Goal: Use online tool/utility: Utilize a website feature to perform a specific function

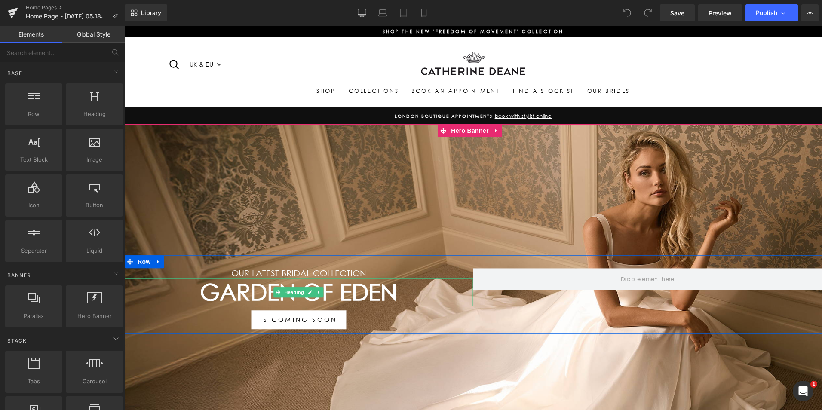
click at [366, 294] on h1 "GARDEN OF EDEN" at bounding box center [298, 293] width 349 height 28
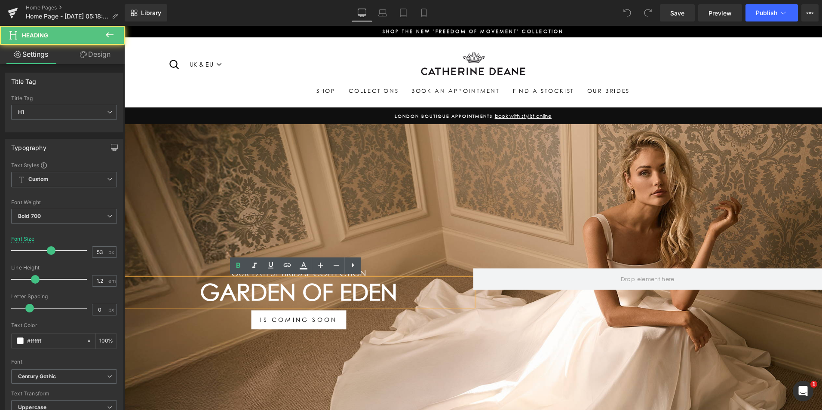
click at [377, 288] on h1 "GARDEN OF EDEN" at bounding box center [298, 293] width 349 height 28
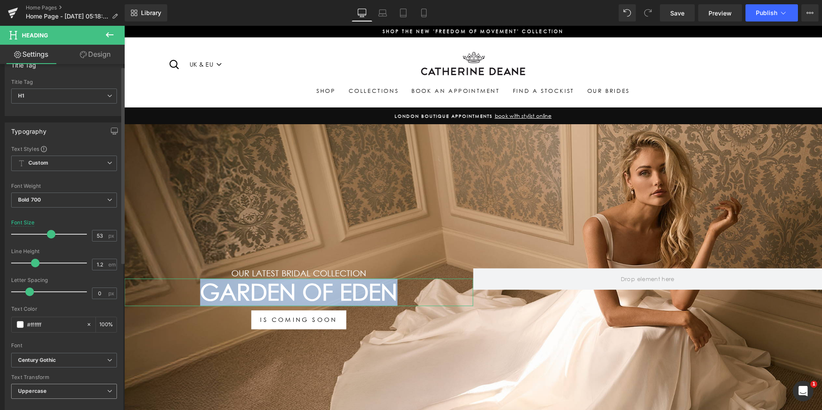
scroll to position [86, 0]
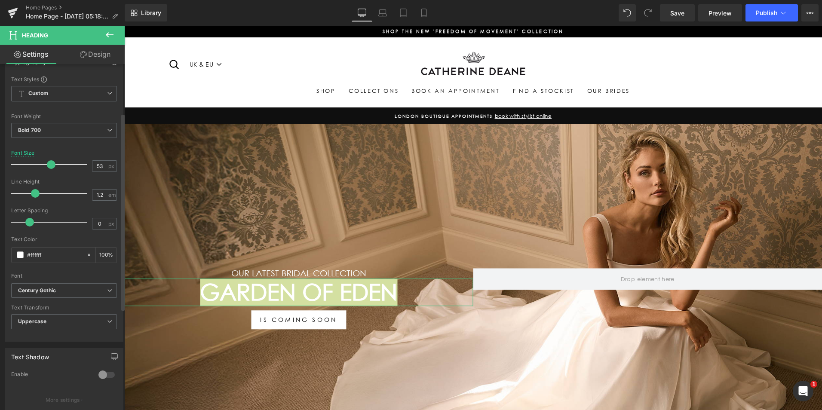
click at [71, 278] on div "Font" at bounding box center [64, 276] width 106 height 6
click at [67, 286] on span "Century Gothic" at bounding box center [64, 290] width 106 height 15
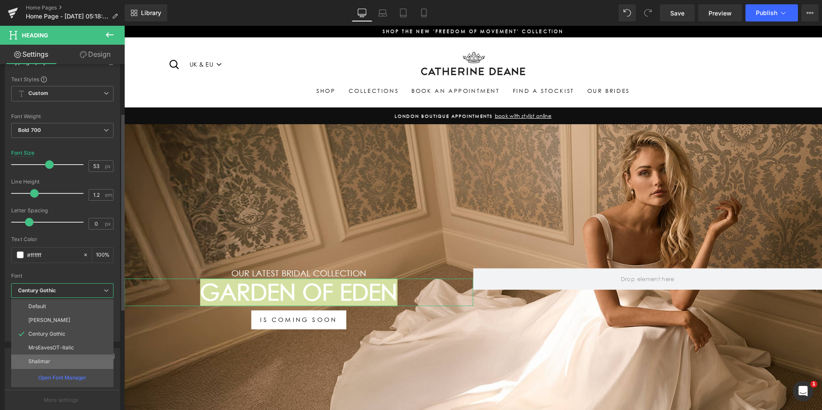
click at [68, 356] on li "Shalimar" at bounding box center [62, 362] width 102 height 14
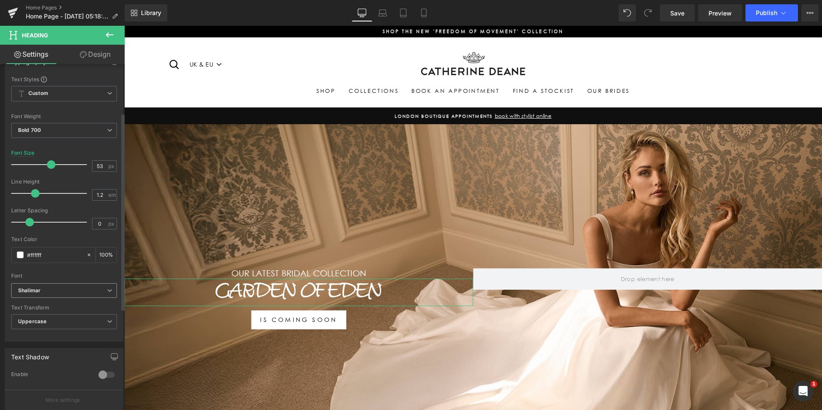
click at [62, 294] on span "Shalimar" at bounding box center [64, 290] width 106 height 15
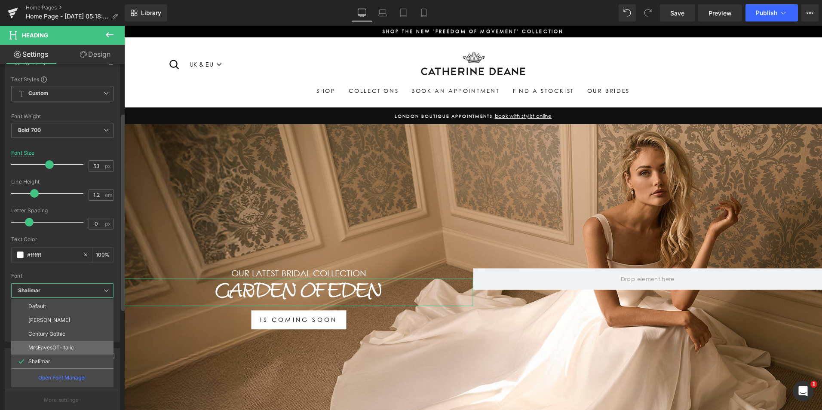
click at [65, 346] on p "MrsEavesOT-Italic" at bounding box center [51, 348] width 46 height 6
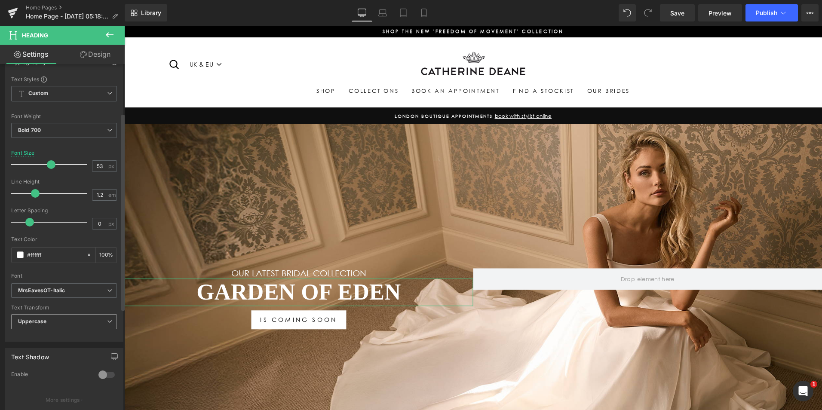
click at [64, 320] on span "Uppercase" at bounding box center [64, 321] width 106 height 15
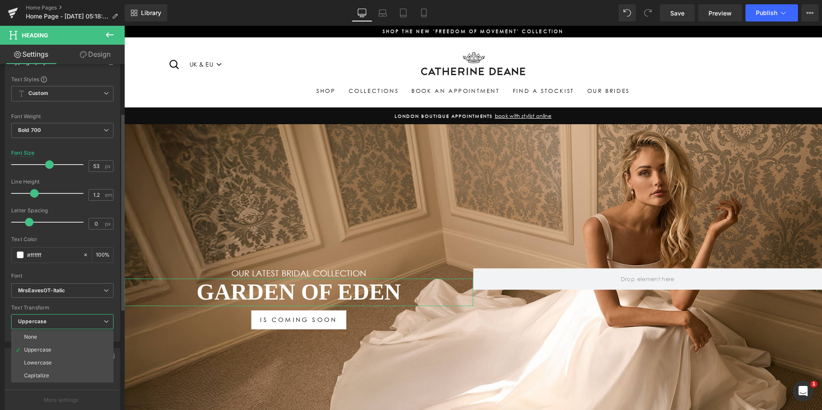
click at [62, 374] on li "Capitalize" at bounding box center [62, 375] width 102 height 13
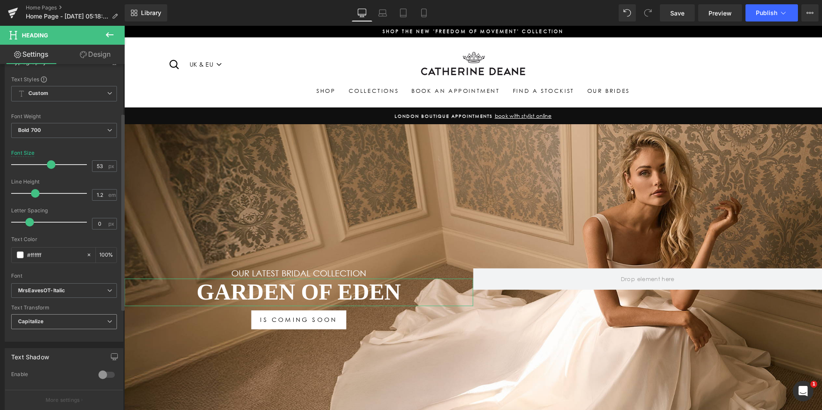
click at [52, 320] on span "Capitalize" at bounding box center [64, 321] width 106 height 15
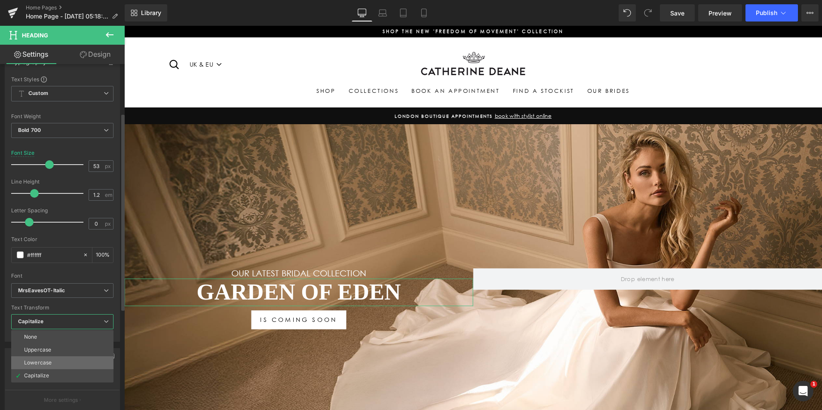
click at [61, 361] on li "Lowercase" at bounding box center [62, 362] width 102 height 13
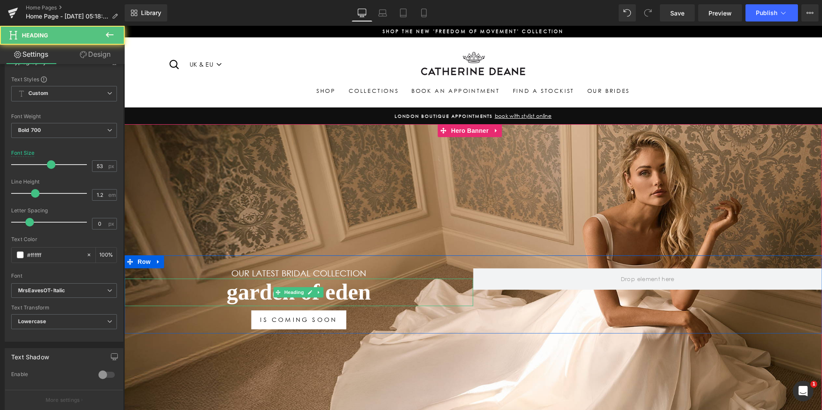
click at [232, 293] on h1 "GARDEN OF EDEN" at bounding box center [298, 293] width 349 height 28
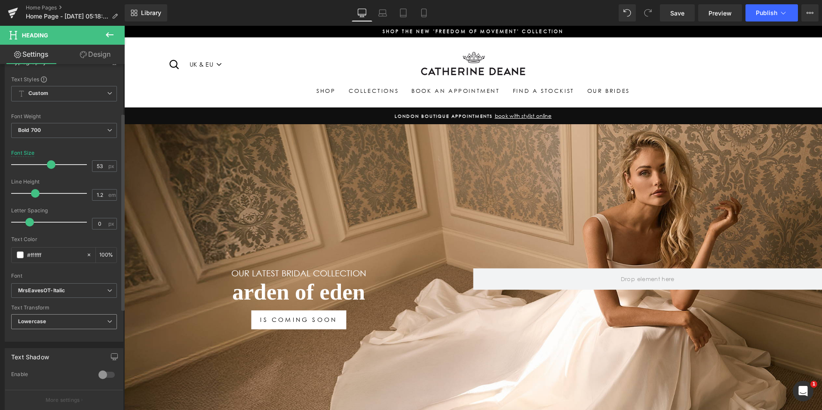
click at [19, 323] on b "Lowercase" at bounding box center [32, 321] width 28 height 6
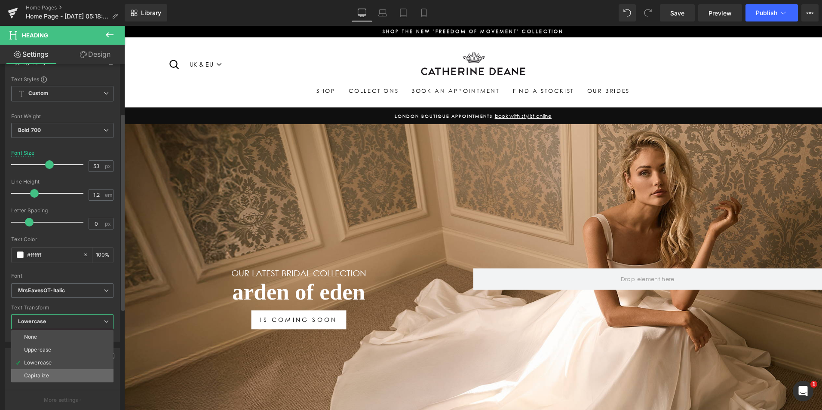
click at [40, 375] on div "Capitalize" at bounding box center [36, 376] width 25 height 6
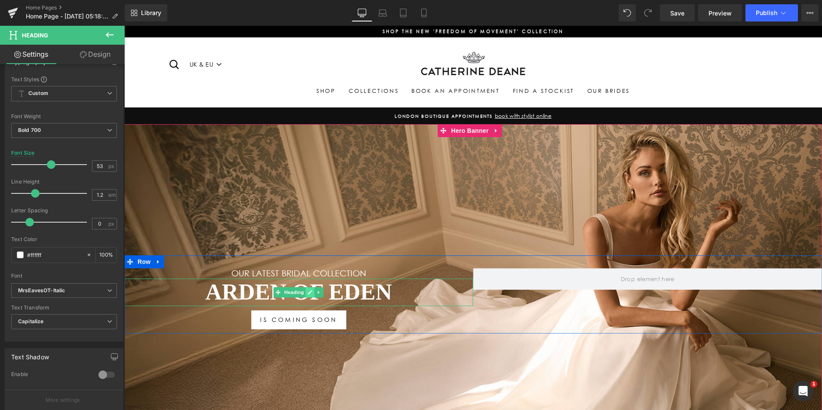
click at [311, 287] on link at bounding box center [310, 292] width 9 height 10
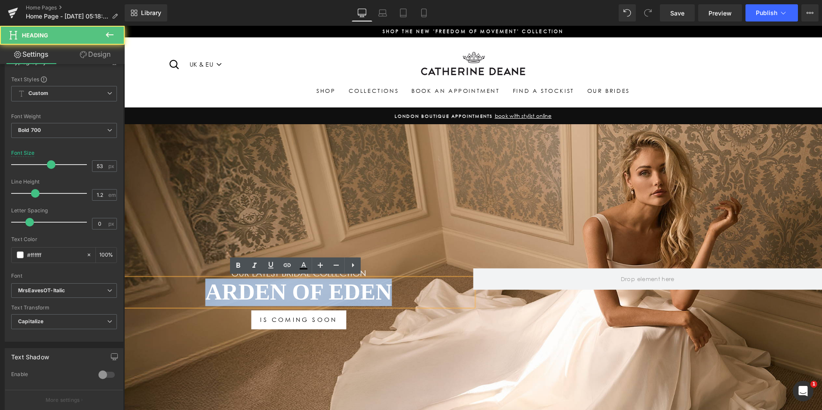
drag, startPoint x: 384, startPoint y: 288, endPoint x: 165, endPoint y: 291, distance: 219.3
click at [165, 291] on h1 "ARDEN OF EDEN" at bounding box center [298, 293] width 349 height 28
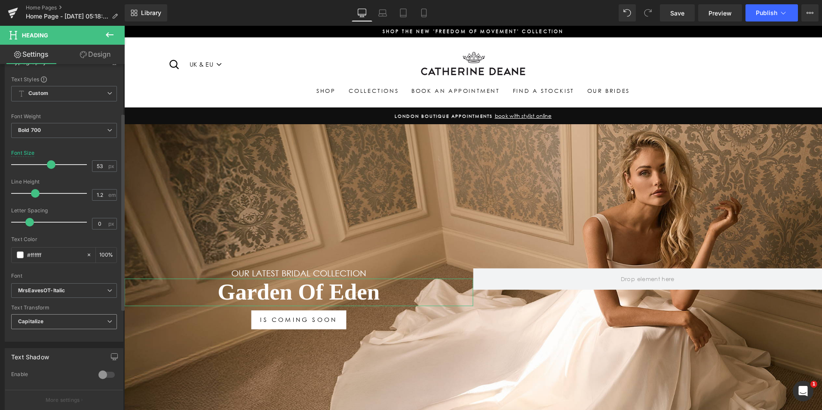
click at [68, 319] on span "Capitalize" at bounding box center [64, 321] width 106 height 15
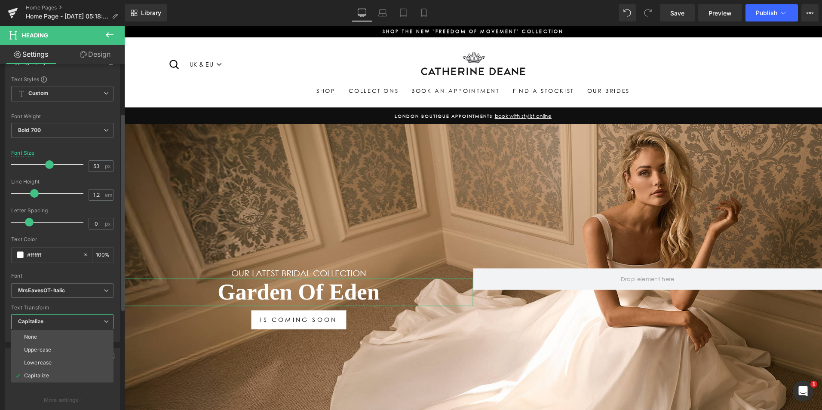
click at [71, 322] on span "Capitalize" at bounding box center [62, 321] width 102 height 15
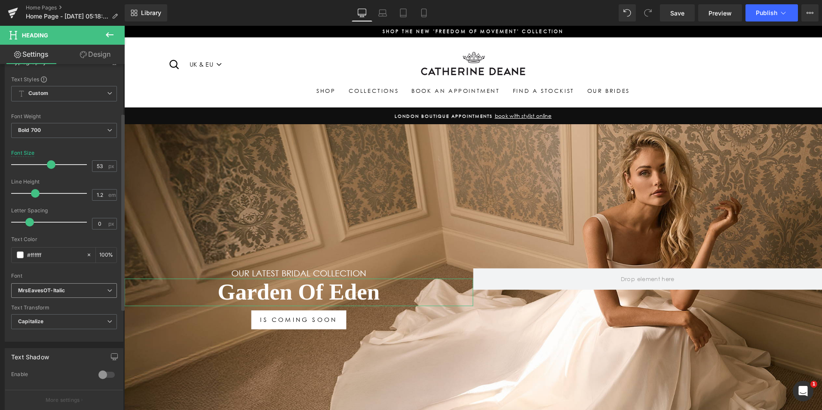
click at [71, 294] on b "MrsEavesOT-Italic" at bounding box center [62, 290] width 89 height 7
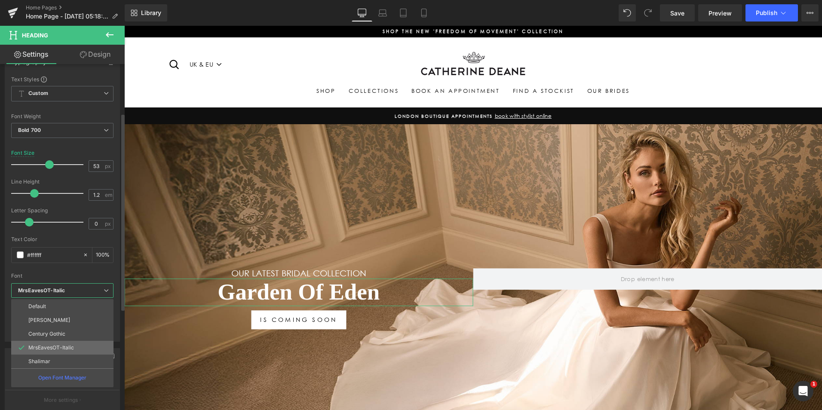
click at [60, 348] on p "MrsEavesOT-Italic" at bounding box center [51, 348] width 46 height 6
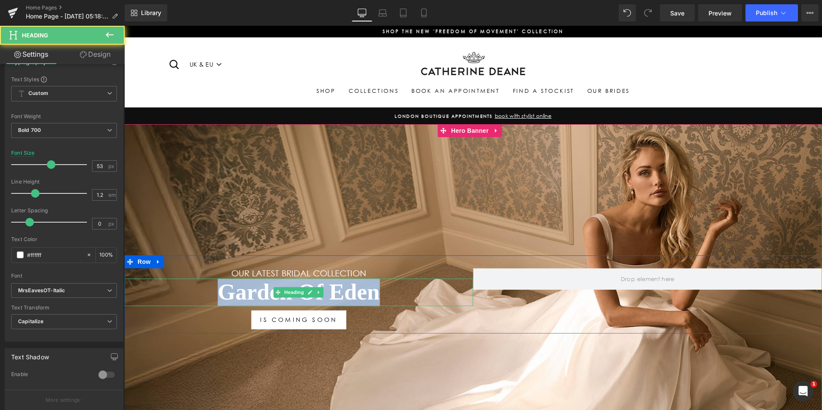
drag, startPoint x: 290, startPoint y: 285, endPoint x: 152, endPoint y: 280, distance: 138.1
click at [153, 280] on h1 "garden of Eden" at bounding box center [298, 293] width 349 height 28
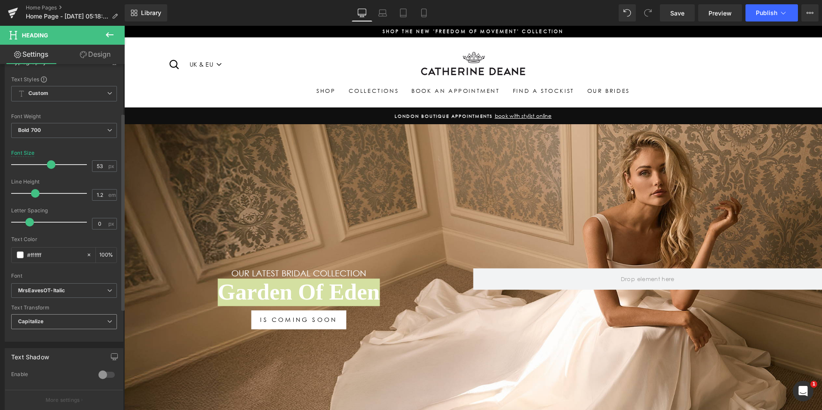
click at [58, 323] on span "Capitalize" at bounding box center [64, 321] width 106 height 15
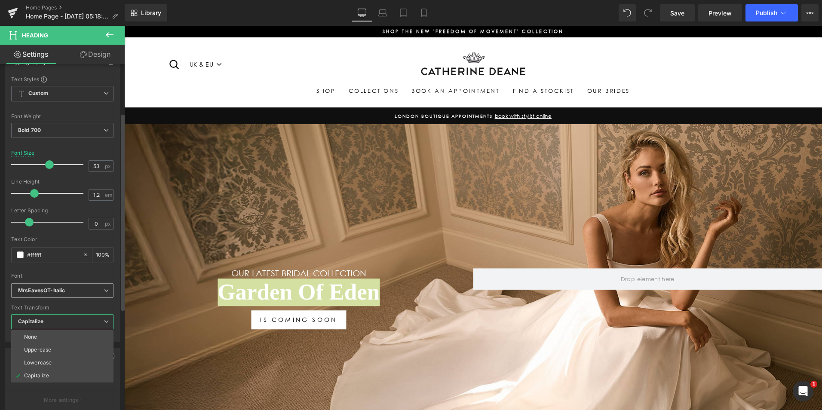
click at [72, 291] on b "MrsEavesOT-Italic" at bounding box center [61, 290] width 86 height 7
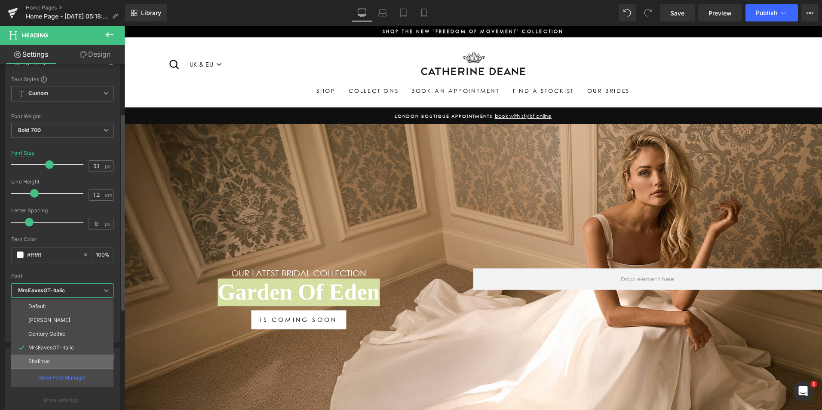
click at [70, 359] on li "Shalimar" at bounding box center [62, 362] width 102 height 14
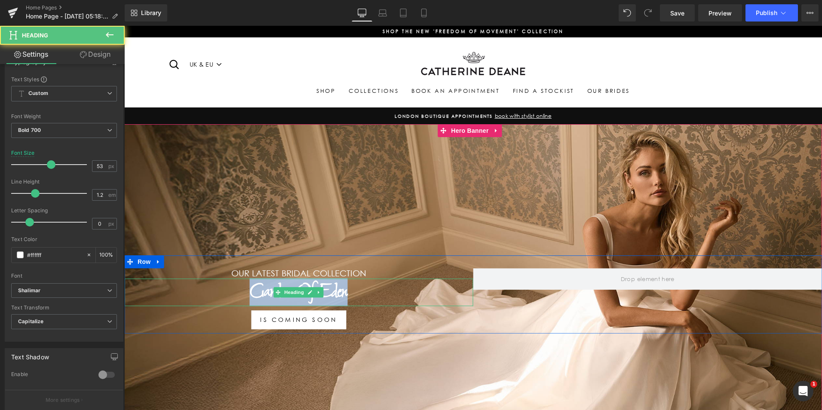
drag, startPoint x: 347, startPoint y: 288, endPoint x: 126, endPoint y: 282, distance: 221.5
click at [178, 280] on h1 "garden of Eden" at bounding box center [298, 293] width 349 height 28
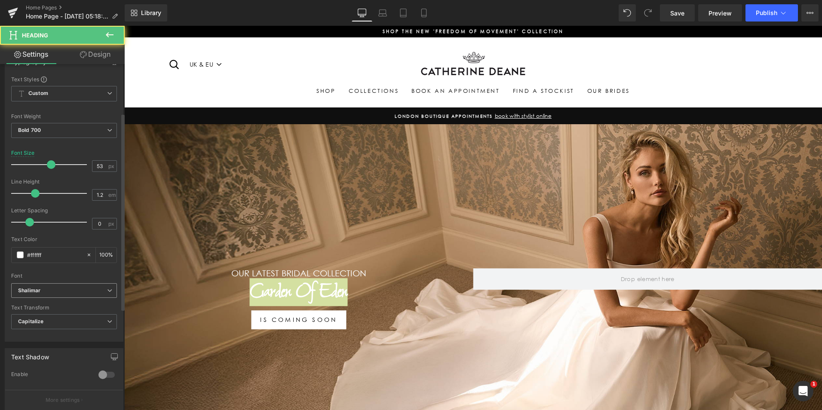
click at [71, 292] on b "Shalimar" at bounding box center [62, 290] width 89 height 7
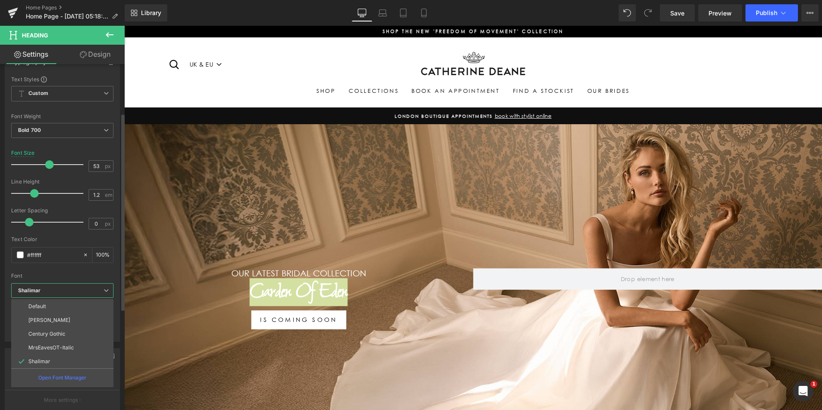
click at [70, 322] on li "[PERSON_NAME]" at bounding box center [62, 320] width 102 height 14
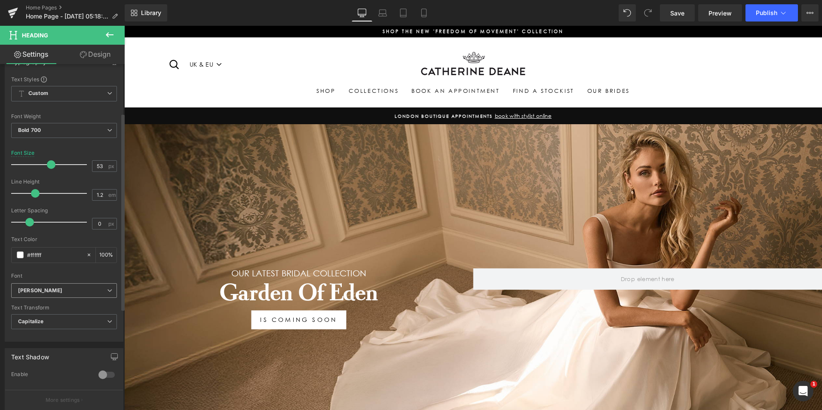
click at [81, 289] on b "[PERSON_NAME]" at bounding box center [62, 290] width 89 height 7
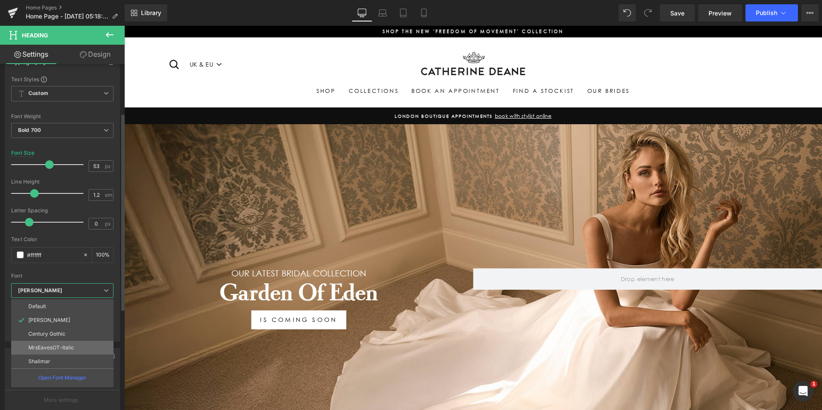
click at [70, 343] on li "MrsEavesOT-Italic" at bounding box center [62, 348] width 102 height 14
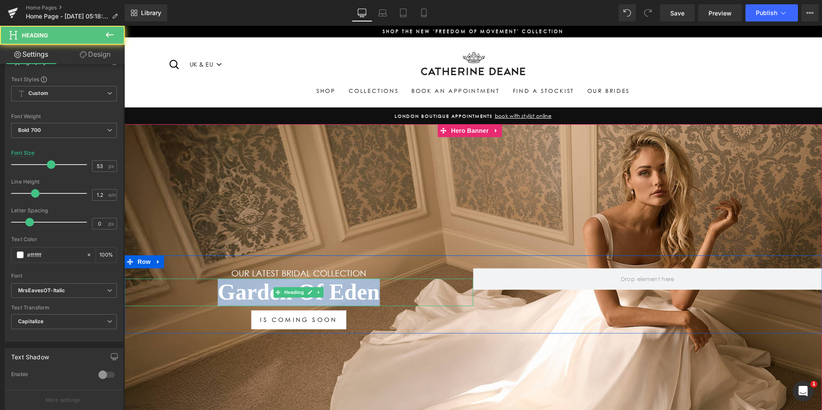
drag, startPoint x: 383, startPoint y: 290, endPoint x: 131, endPoint y: 297, distance: 252.1
click at [167, 287] on h1 "garden of Eden" at bounding box center [298, 293] width 349 height 28
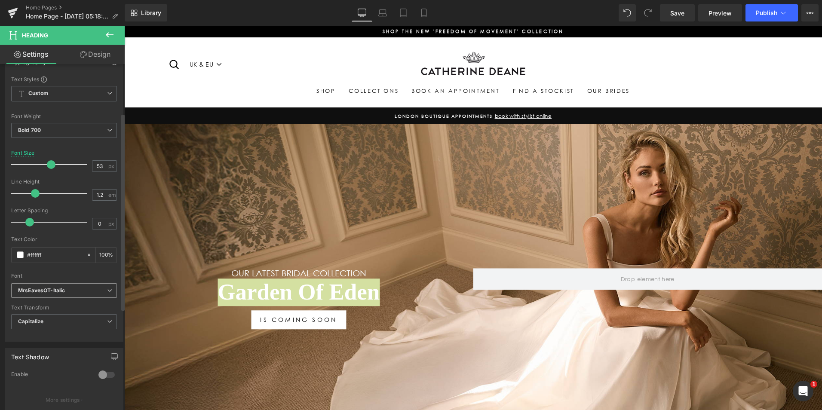
click at [81, 286] on span "MrsEavesOT-Italic" at bounding box center [64, 290] width 106 height 15
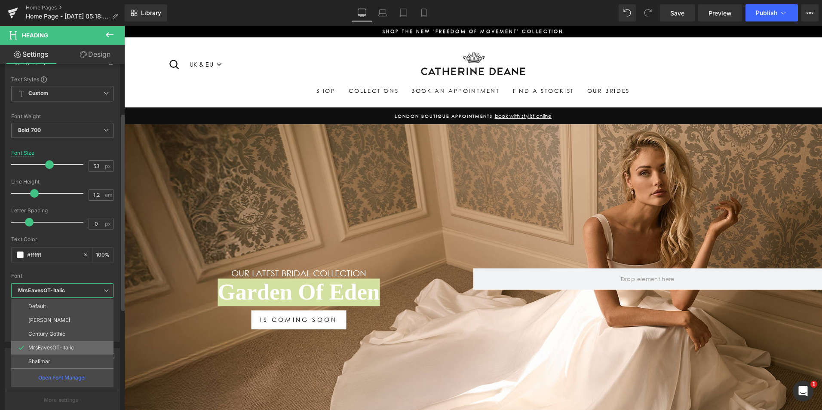
click at [74, 346] on li "MrsEavesOT-Italic" at bounding box center [62, 348] width 102 height 14
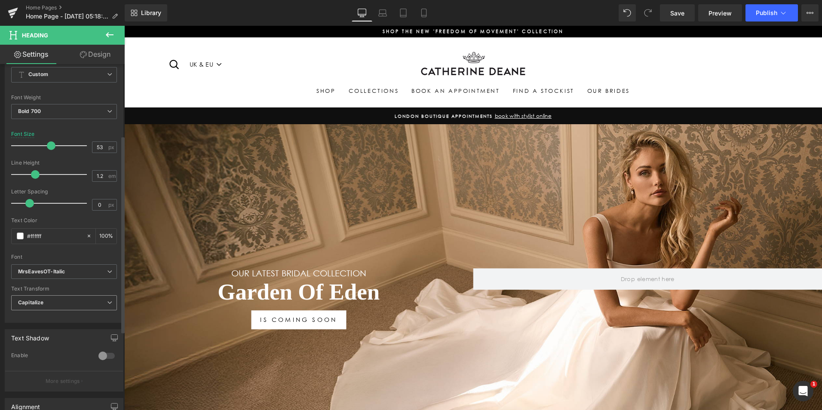
scroll to position [129, 0]
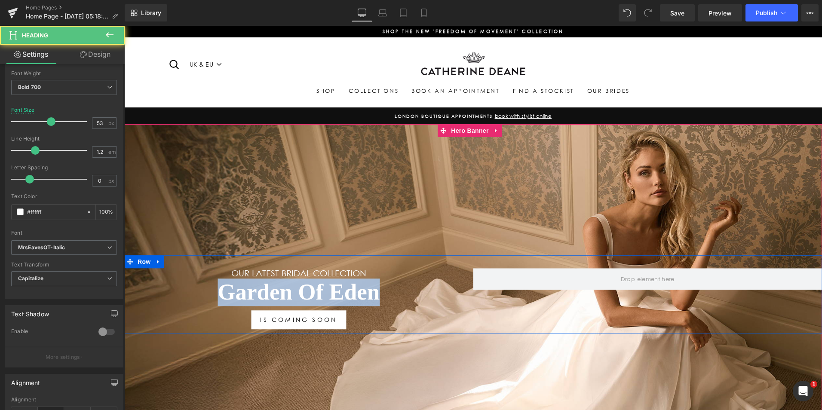
drag, startPoint x: 381, startPoint y: 291, endPoint x: 125, endPoint y: 268, distance: 257.3
click at [129, 269] on div "Our LATEST BRIDAL COLLECTION Heading garden of Eden Heading IS COMING SOON Butt…" at bounding box center [298, 299] width 349 height 61
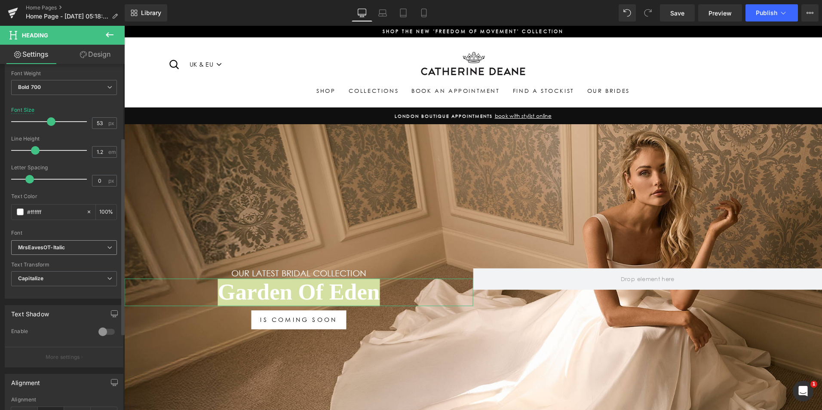
click at [77, 250] on b "MrsEavesOT-Italic" at bounding box center [62, 247] width 89 height 7
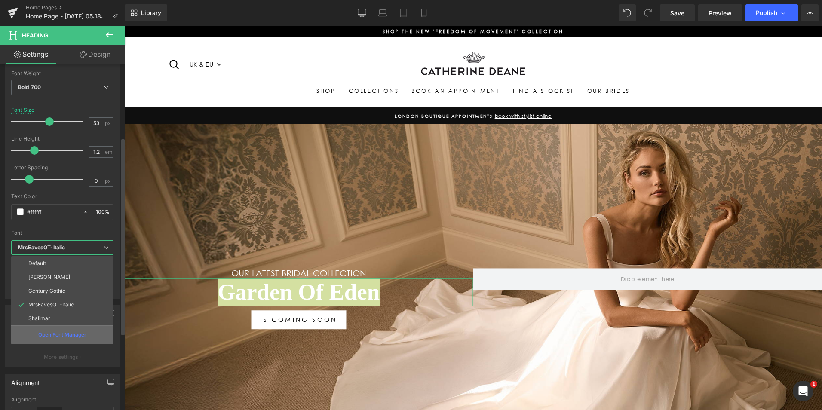
click at [65, 335] on p "Open Font Manager" at bounding box center [62, 335] width 48 height 8
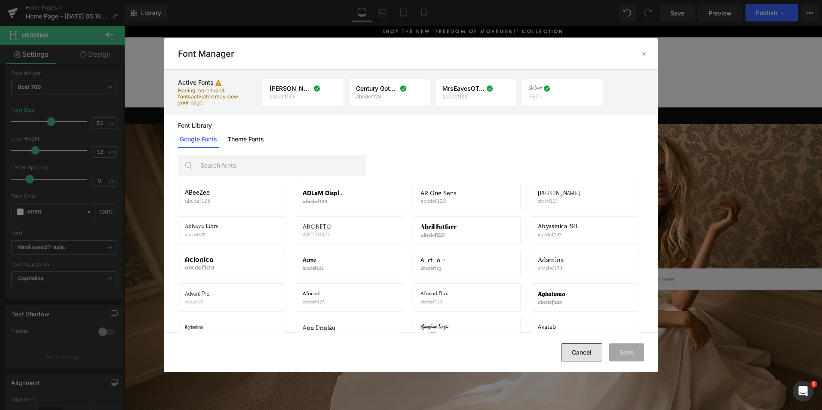
click at [590, 354] on button "Cancel" at bounding box center [581, 353] width 41 height 18
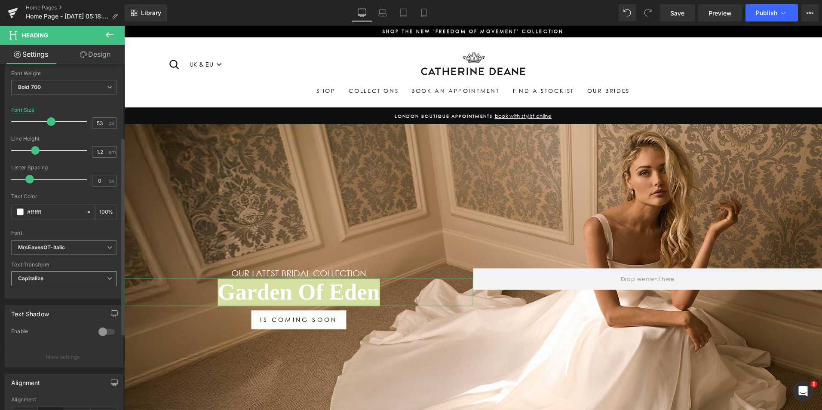
click at [75, 279] on span "Capitalize" at bounding box center [64, 278] width 106 height 15
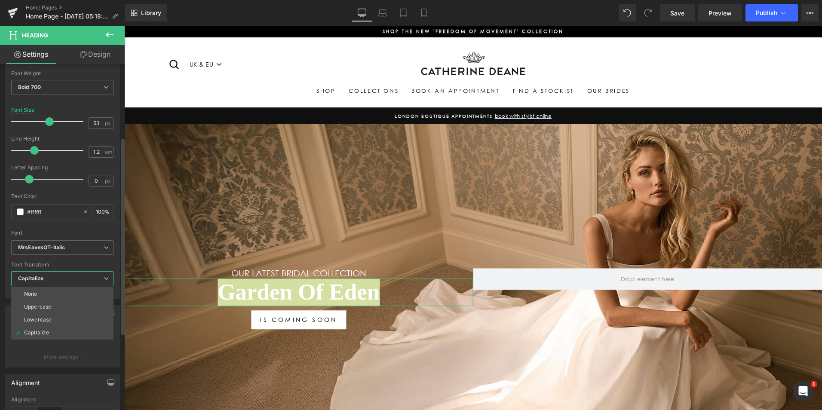
click at [77, 270] on div "Text Transform Capitalize None Uppercase Lowercase Capitalize" at bounding box center [62, 279] width 102 height 34
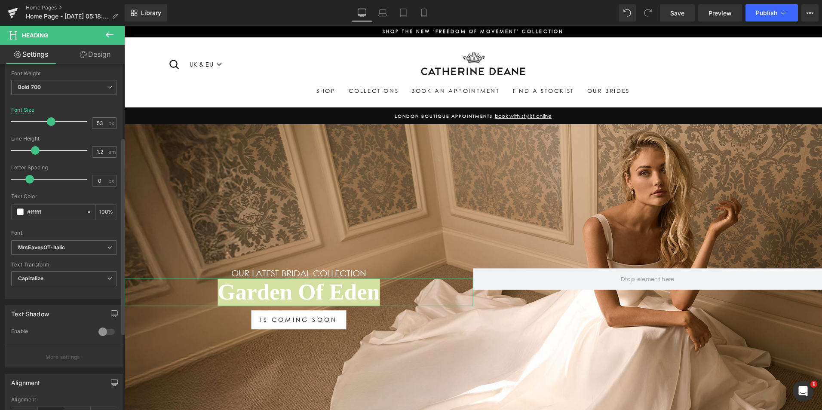
click at [81, 239] on div "Font Default [PERSON_NAME] Century Gothic MrsEavesOT-Italic [GEOGRAPHIC_DATA] M…" at bounding box center [64, 137] width 106 height 208
drag, startPoint x: 76, startPoint y: 246, endPoint x: 65, endPoint y: 254, distance: 13.0
click at [75, 246] on b "MrsEavesOT-Italic" at bounding box center [62, 247] width 89 height 7
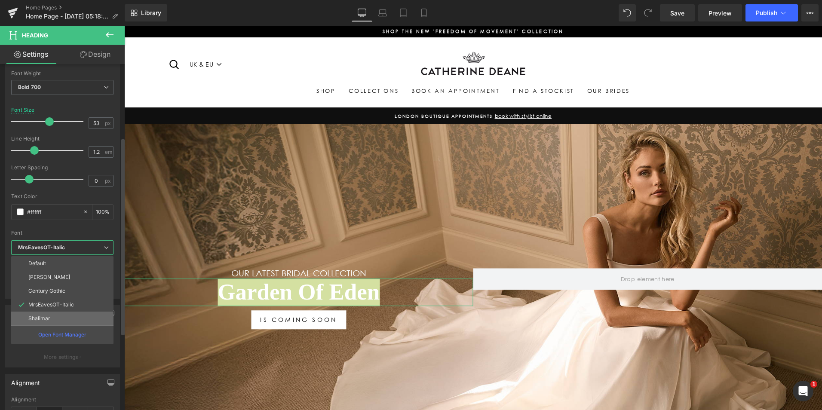
click at [58, 318] on li "Shalimar" at bounding box center [62, 319] width 102 height 14
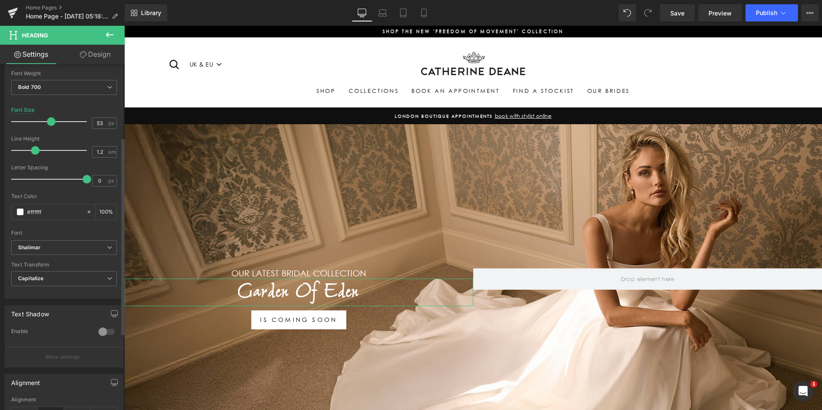
drag, startPoint x: 31, startPoint y: 177, endPoint x: 117, endPoint y: 187, distance: 85.7
click at [117, 187] on div "Text Styles Custom Heading 1 Heading 2 Heading 3 Heading 4 Heading 5 Heading 6 …" at bounding box center [64, 166] width 118 height 266
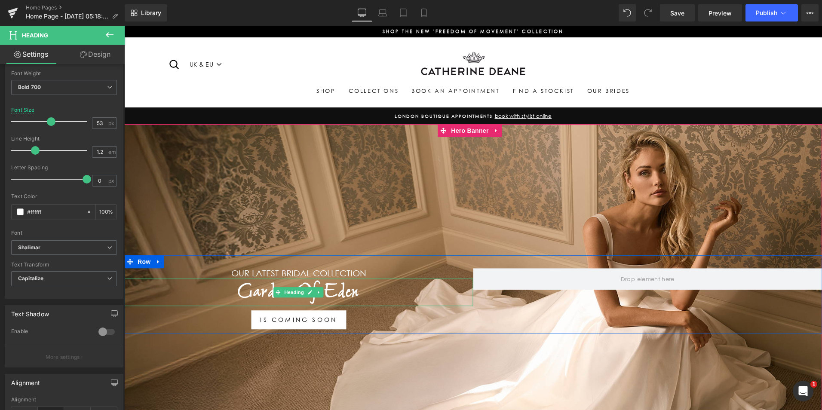
click at [348, 288] on h1 "garden of Eden" at bounding box center [298, 293] width 349 height 28
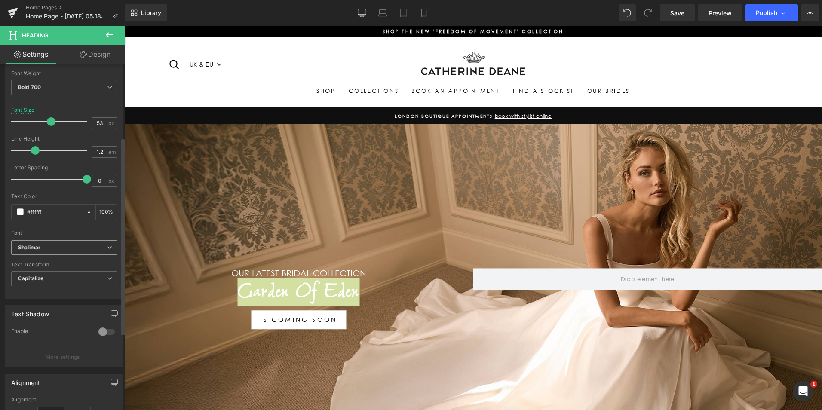
click at [97, 249] on b "Shalimar" at bounding box center [62, 247] width 89 height 7
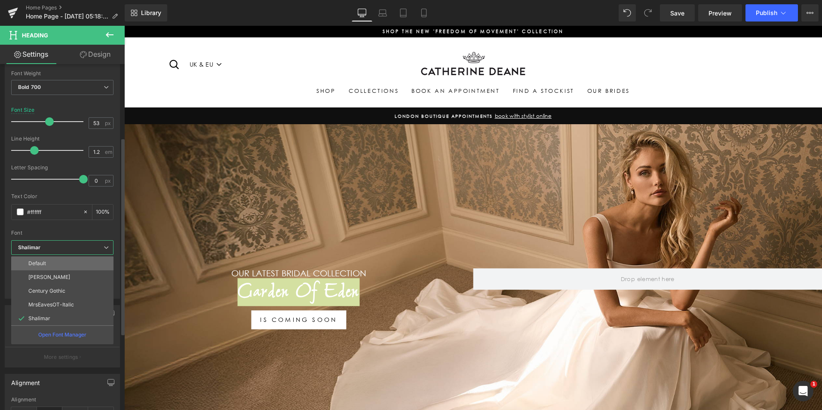
click at [95, 261] on li "Default" at bounding box center [62, 264] width 102 height 14
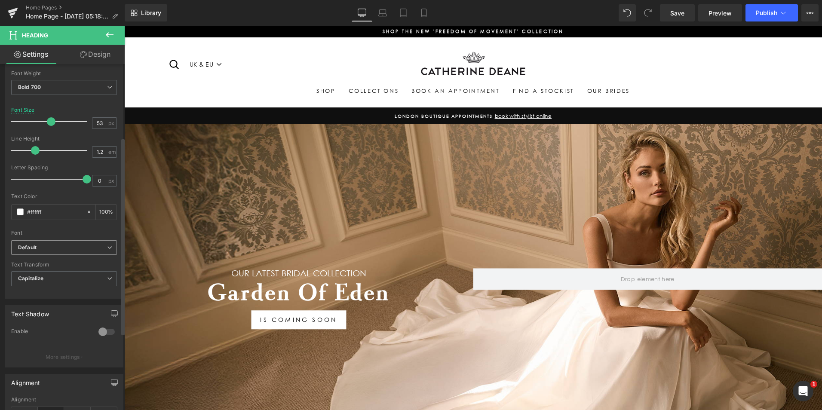
click at [110, 248] on span "Default" at bounding box center [64, 247] width 106 height 15
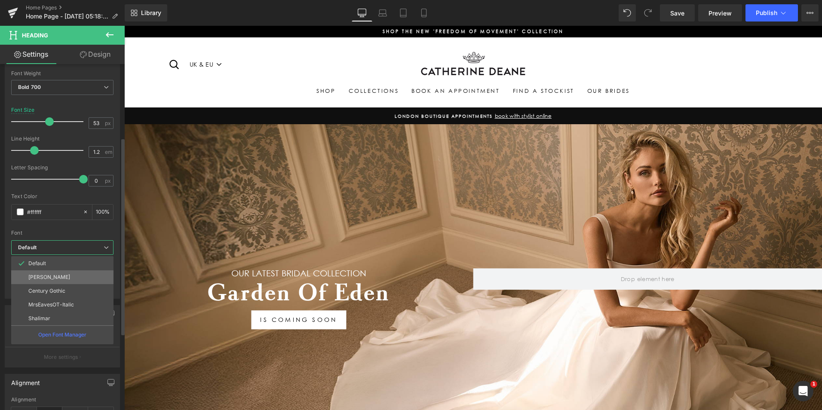
drag, startPoint x: 89, startPoint y: 269, endPoint x: 92, endPoint y: 274, distance: 5.4
click at [92, 274] on ul "Default [PERSON_NAME] Century Gothic MrsEavesOT-Italic [GEOGRAPHIC_DATA] Open F…" at bounding box center [62, 300] width 102 height 88
click at [82, 274] on li "[PERSON_NAME]" at bounding box center [62, 277] width 102 height 14
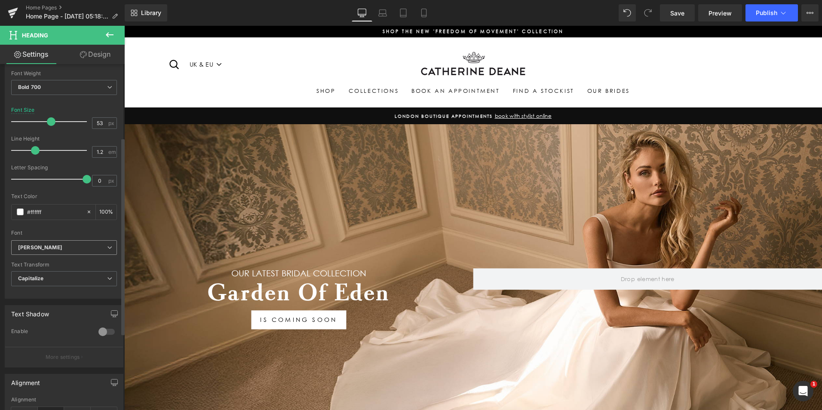
click at [95, 255] on div "[PERSON_NAME] Default [PERSON_NAME] Century Gothic MrsEavesOT-Italic [GEOGRAPHI…" at bounding box center [64, 250] width 106 height 20
click at [94, 247] on b "[PERSON_NAME]" at bounding box center [62, 247] width 89 height 7
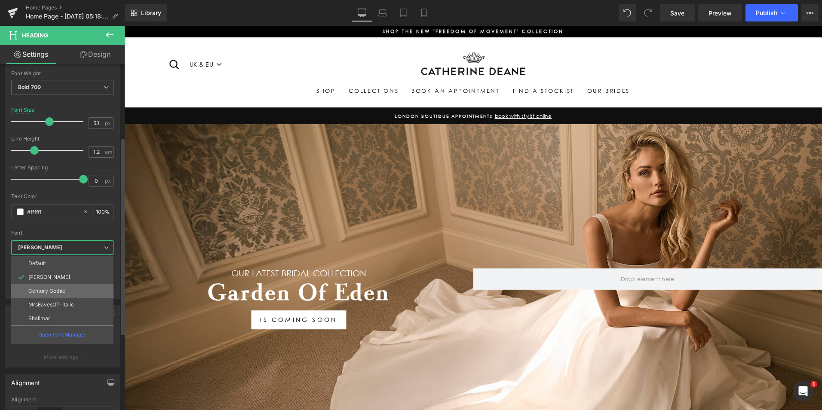
click at [86, 292] on li "Century Gothic" at bounding box center [62, 291] width 102 height 14
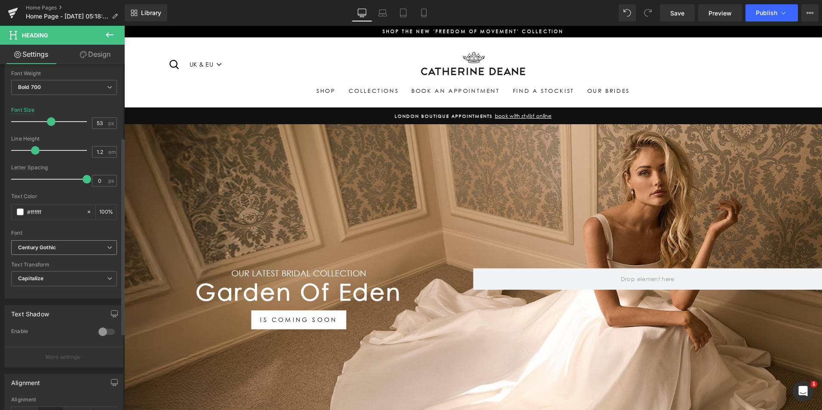
click at [111, 243] on span "Century Gothic" at bounding box center [64, 247] width 106 height 15
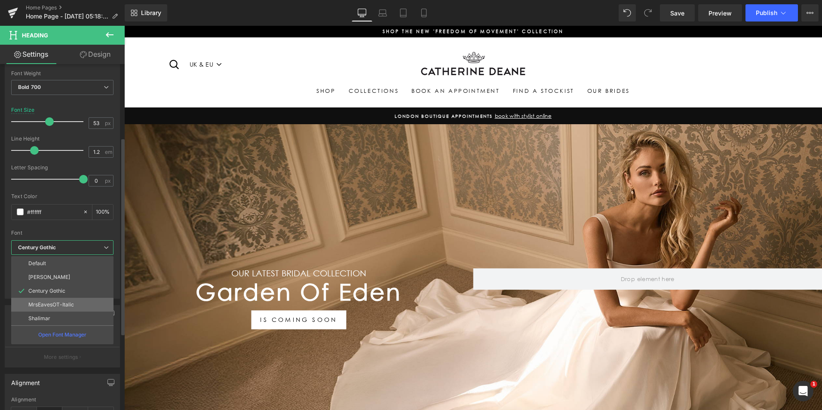
click at [83, 300] on li "MrsEavesOT-Italic" at bounding box center [62, 305] width 102 height 14
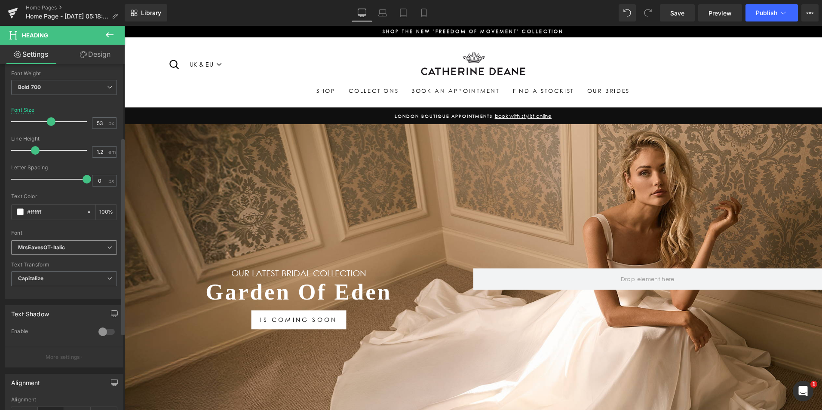
click at [103, 251] on b "MrsEavesOT-Italic" at bounding box center [62, 247] width 89 height 7
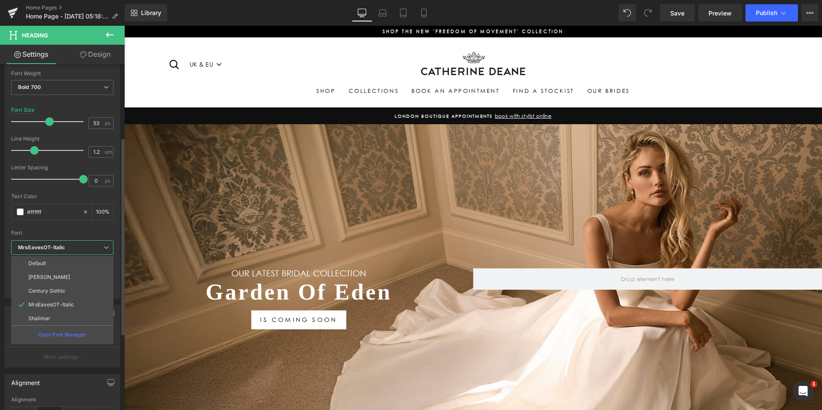
click at [102, 250] on b "MrsEavesOT-Italic" at bounding box center [61, 247] width 86 height 7
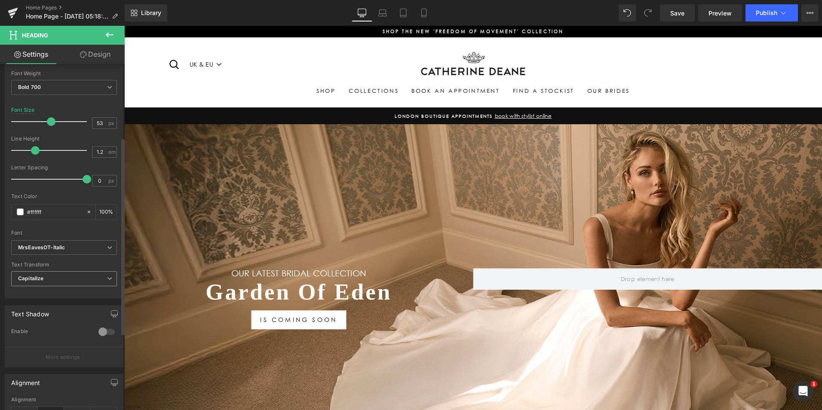
click at [86, 286] on div "Capitalize None Uppercase Lowercase Capitalize" at bounding box center [64, 280] width 106 height 19
click at [88, 279] on span "Capitalize" at bounding box center [64, 278] width 106 height 15
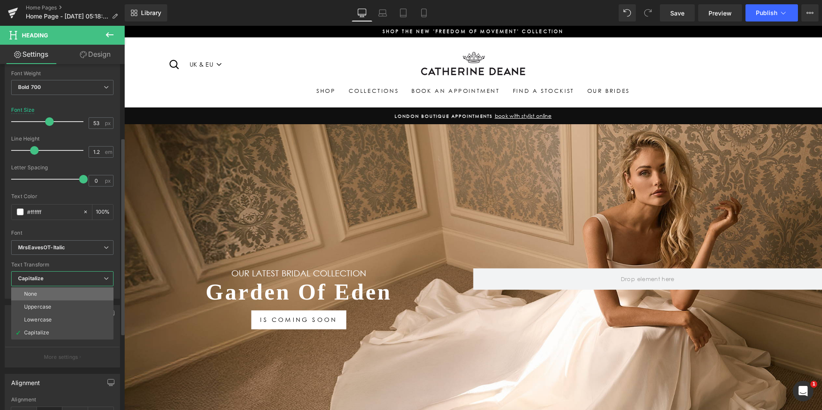
click at [73, 292] on li "None" at bounding box center [62, 294] width 102 height 13
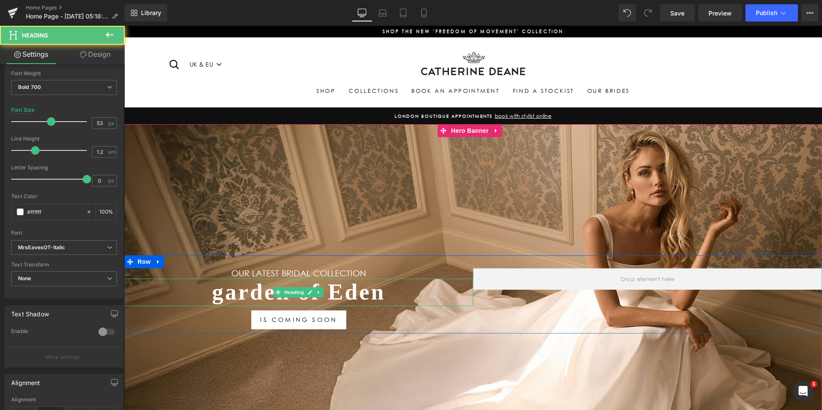
click at [217, 292] on h1 "garden of Eden" at bounding box center [298, 293] width 349 height 28
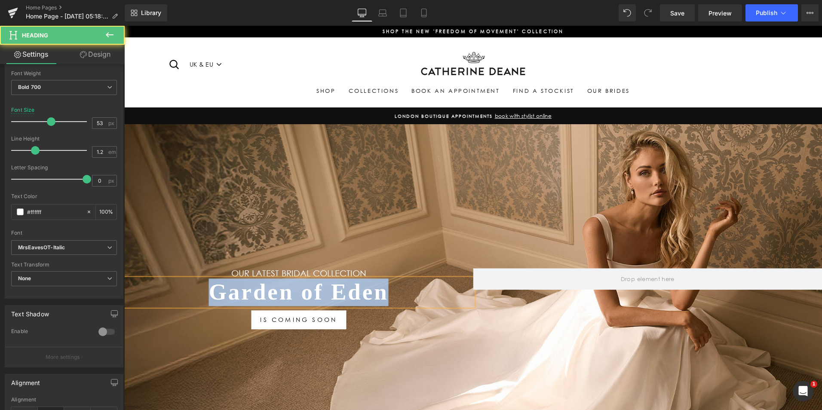
drag, startPoint x: 408, startPoint y: 287, endPoint x: 175, endPoint y: 308, distance: 234.0
click at [175, 308] on div "Our LATEST BRIDAL COLLECTION Heading Garden of Eden Heading IS COMING SOON Butt…" at bounding box center [298, 299] width 349 height 61
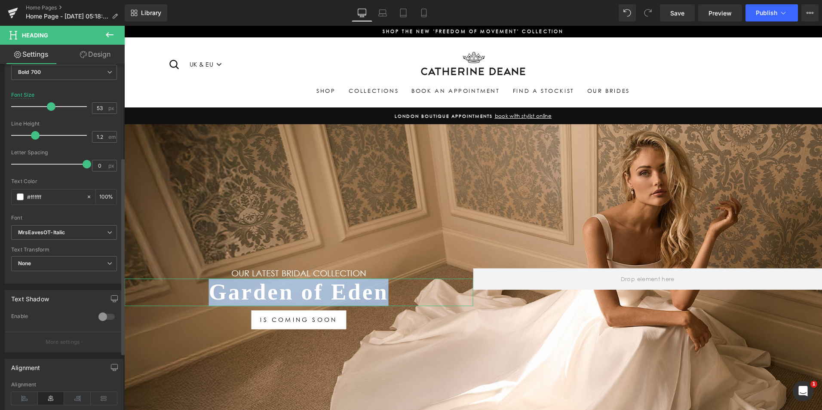
scroll to position [86, 0]
